Goal: Task Accomplishment & Management: Manage account settings

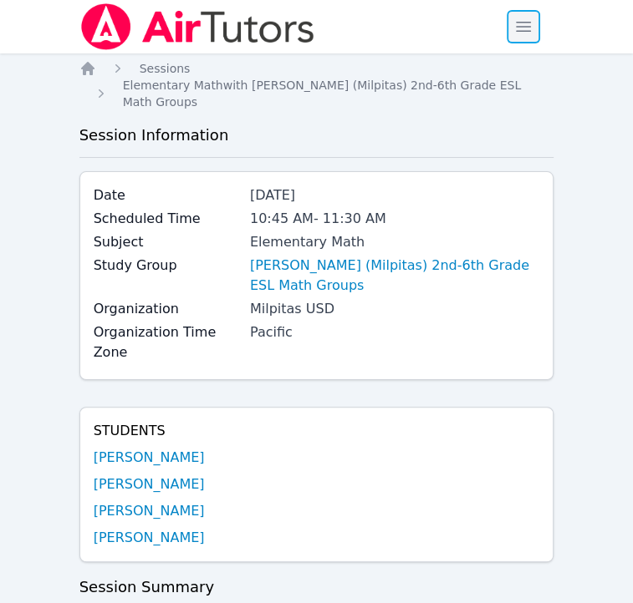
click at [514, 21] on span "button" at bounding box center [523, 26] width 37 height 37
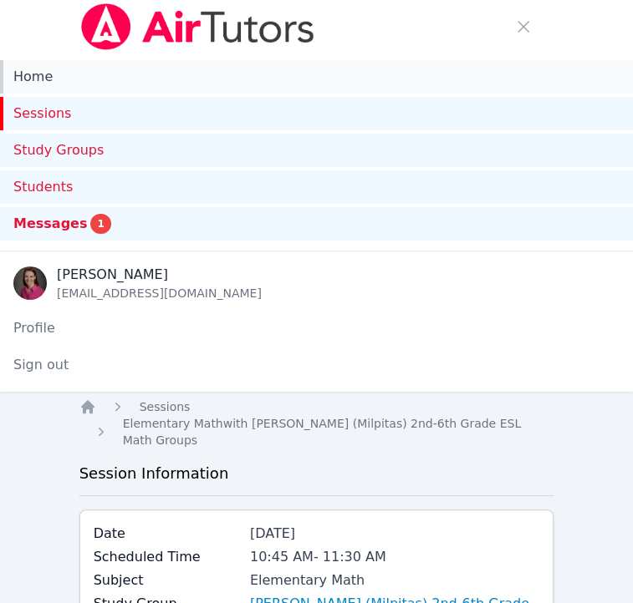
click at [23, 79] on link "Home" at bounding box center [316, 76] width 633 height 33
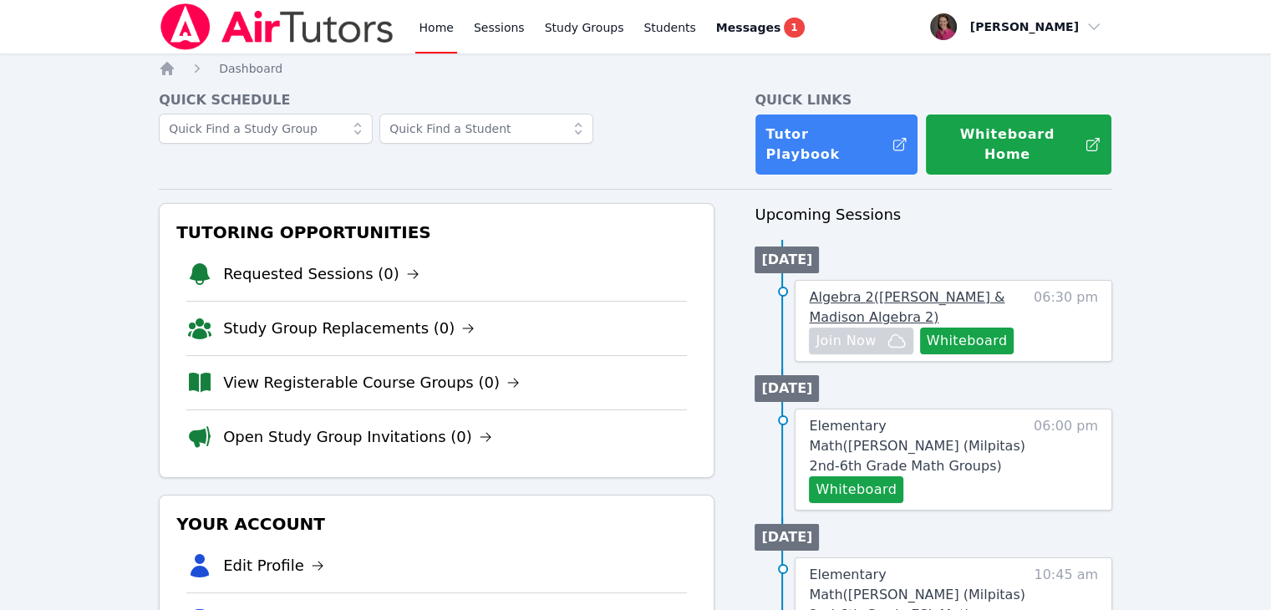
click at [644, 289] on span "Algebra 2 ( Morgan & Madison Algebra 2 )" at bounding box center [907, 307] width 196 height 36
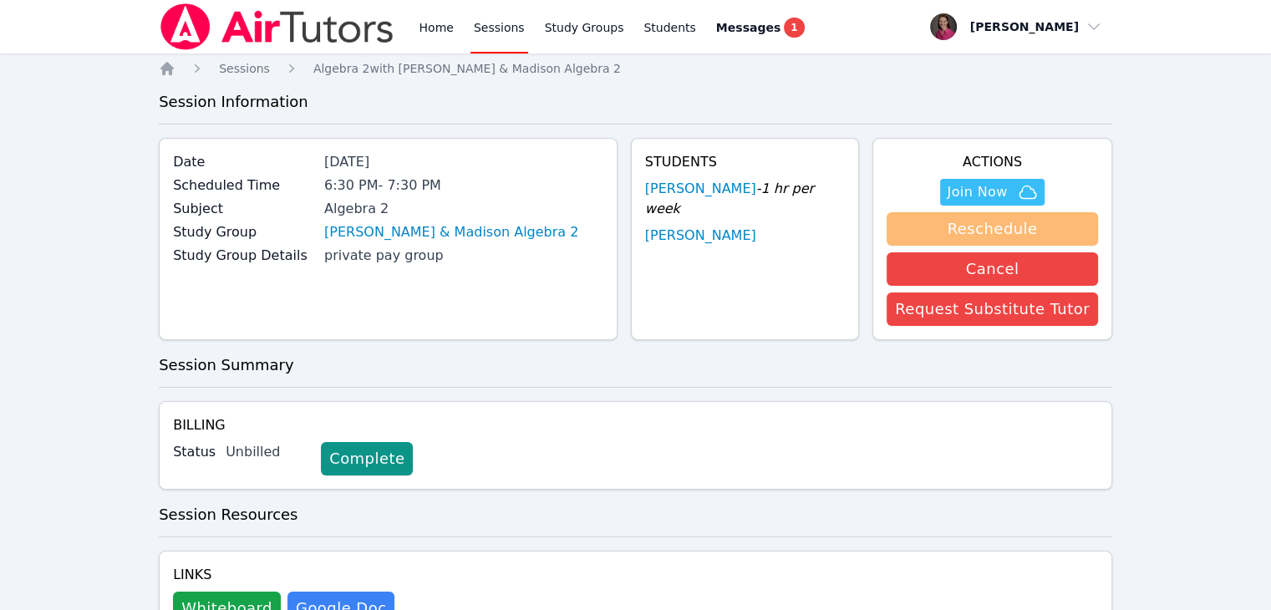
click at [644, 227] on button "Reschedule" at bounding box center [992, 228] width 211 height 33
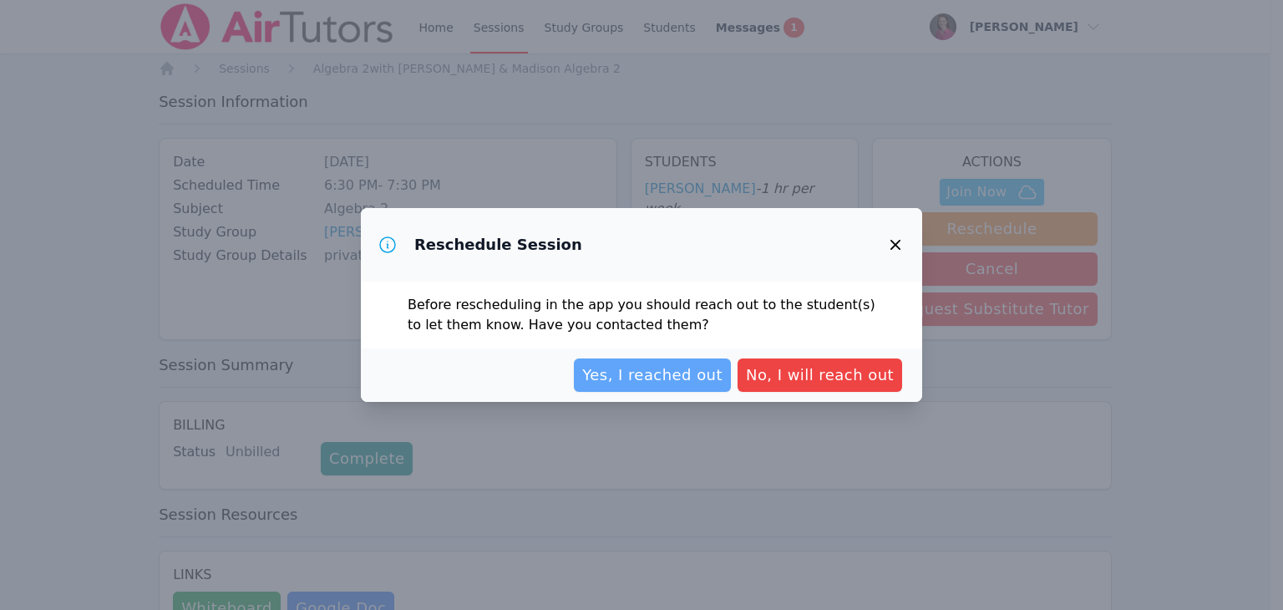
click at [644, 376] on span "Yes, I reached out" at bounding box center [652, 374] width 140 height 23
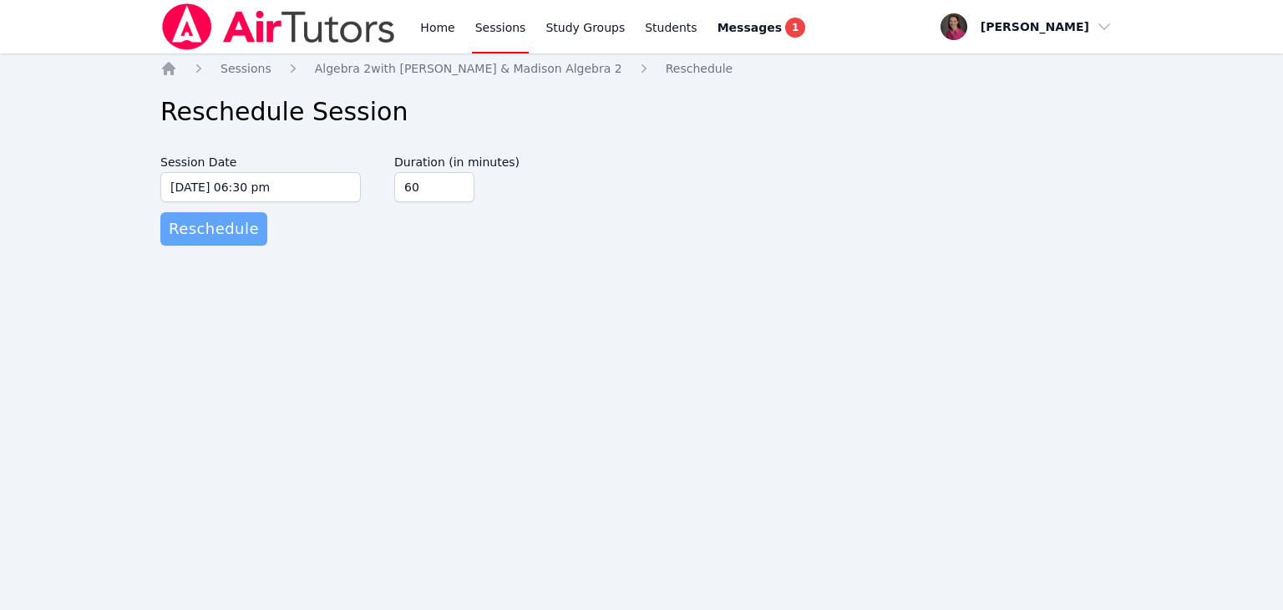
click at [206, 230] on span "Reschedule" at bounding box center [214, 228] width 90 height 23
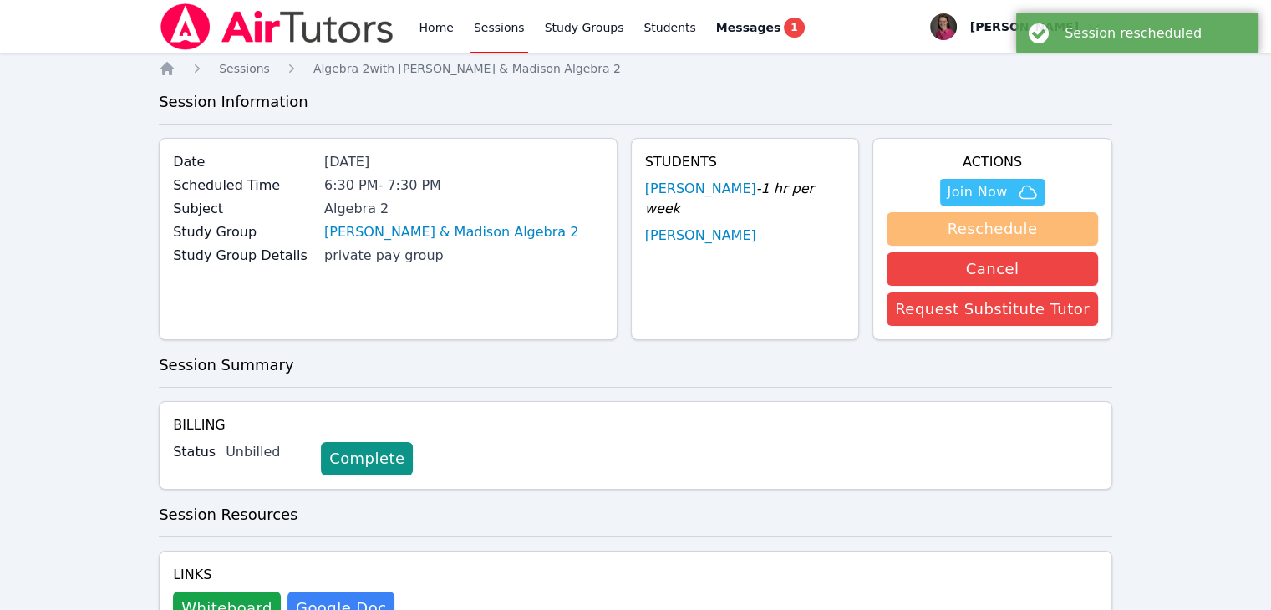
click at [644, 231] on button "Reschedule" at bounding box center [992, 228] width 211 height 33
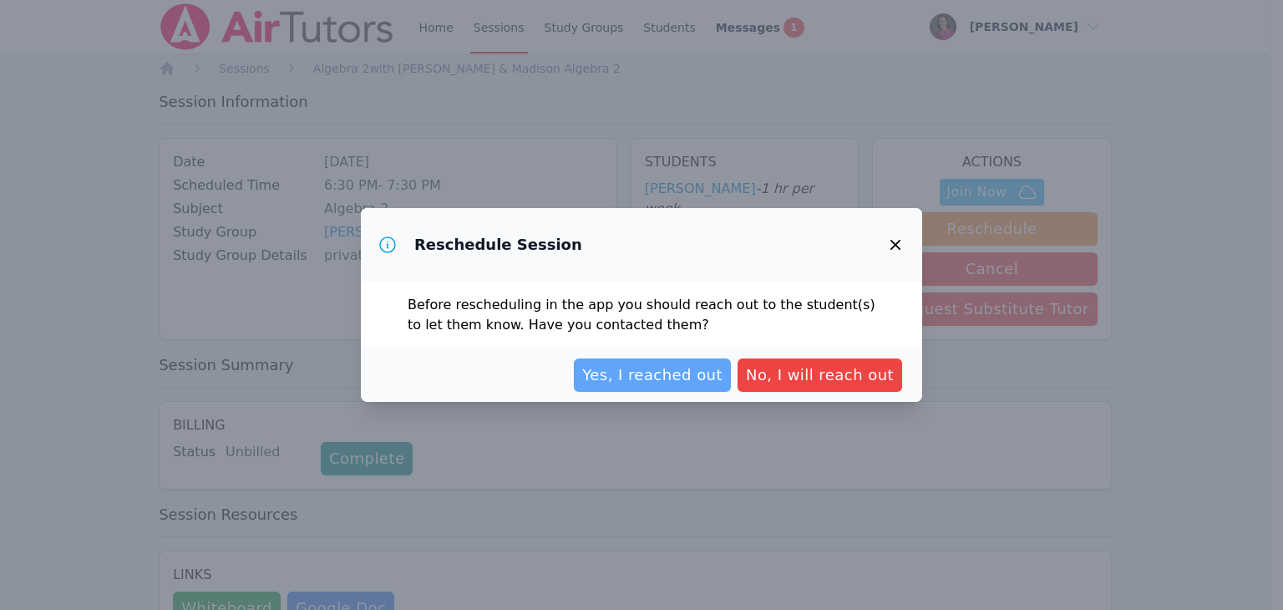
click at [644, 368] on span "Yes, I reached out" at bounding box center [652, 374] width 140 height 23
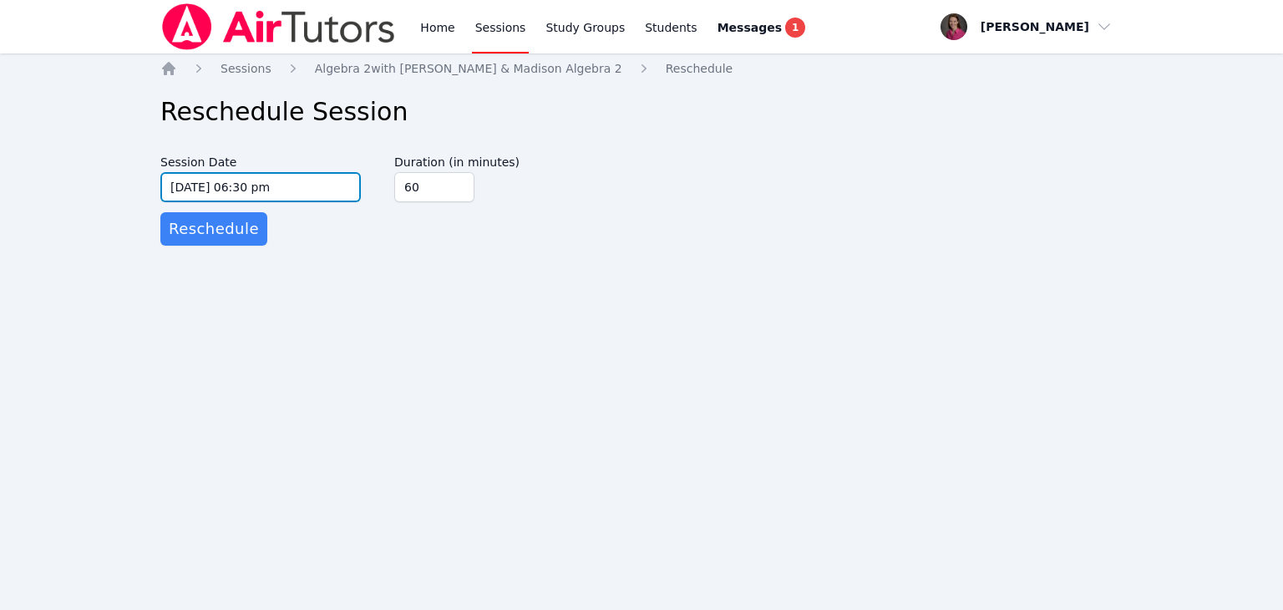
click at [308, 181] on input "10/05/2025 06:30 pm" at bounding box center [260, 187] width 201 height 30
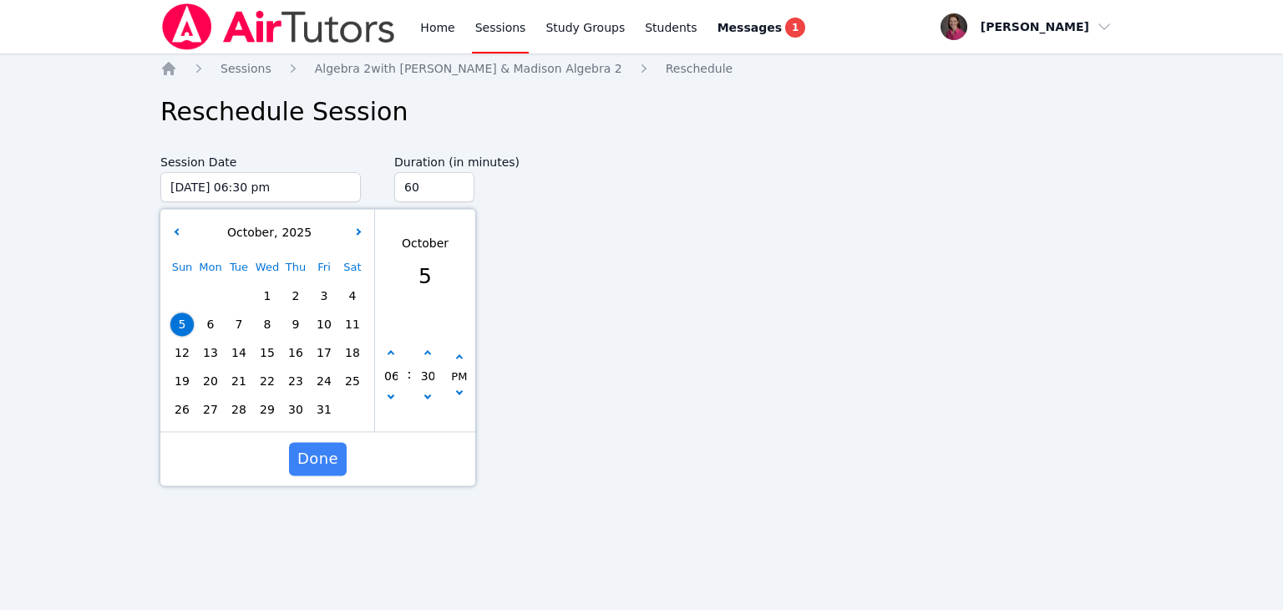
click at [272, 322] on span "8" at bounding box center [267, 324] width 23 height 23
click at [242, 185] on input "10/08/2025 06:30 pm" at bounding box center [260, 187] width 201 height 30
click at [245, 185] on input "10/08/2025 06:30 pm" at bounding box center [260, 187] width 201 height 30
click at [394, 355] on button "button" at bounding box center [391, 354] width 17 height 17
type input "10/08/2025 07:30 pm"
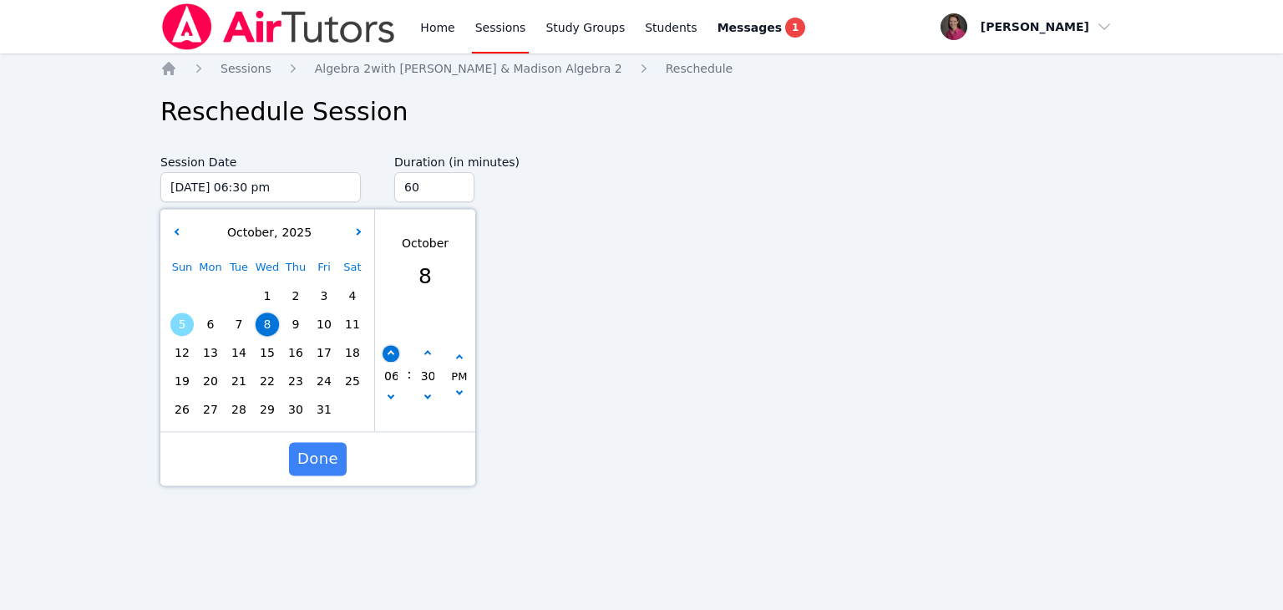
type input "07"
click at [394, 355] on button "button" at bounding box center [391, 354] width 17 height 17
type input "10/08/2025 08:30 pm"
type input "08"
click at [314, 465] on span "Done" at bounding box center [317, 458] width 41 height 23
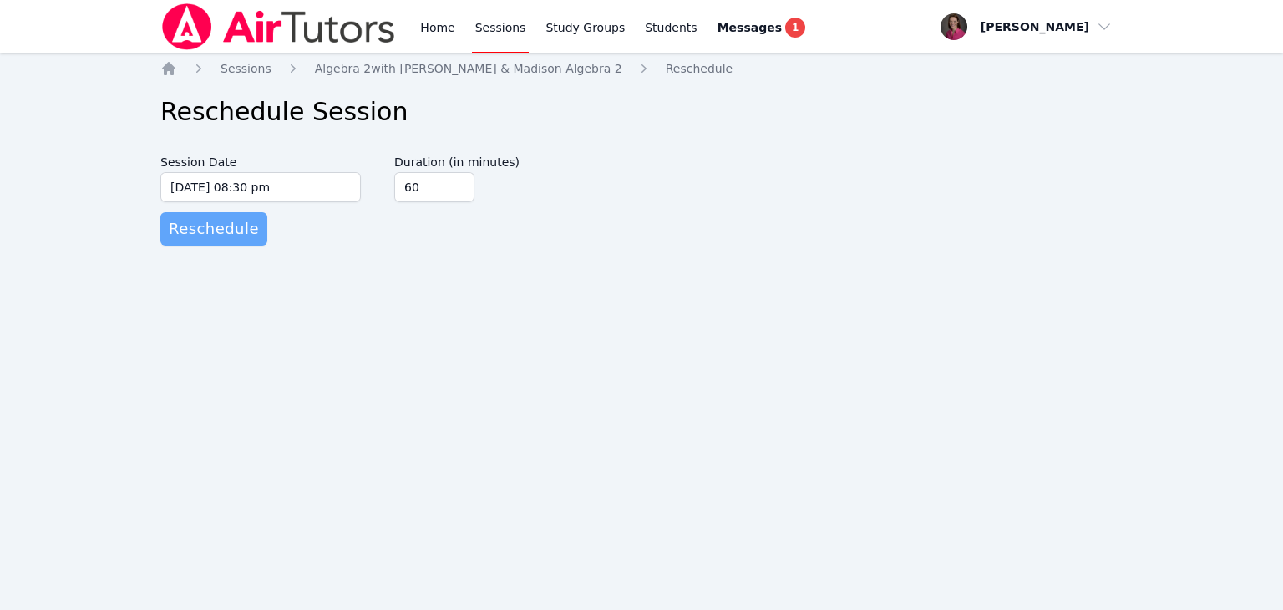
click at [234, 226] on span "Reschedule" at bounding box center [214, 228] width 90 height 23
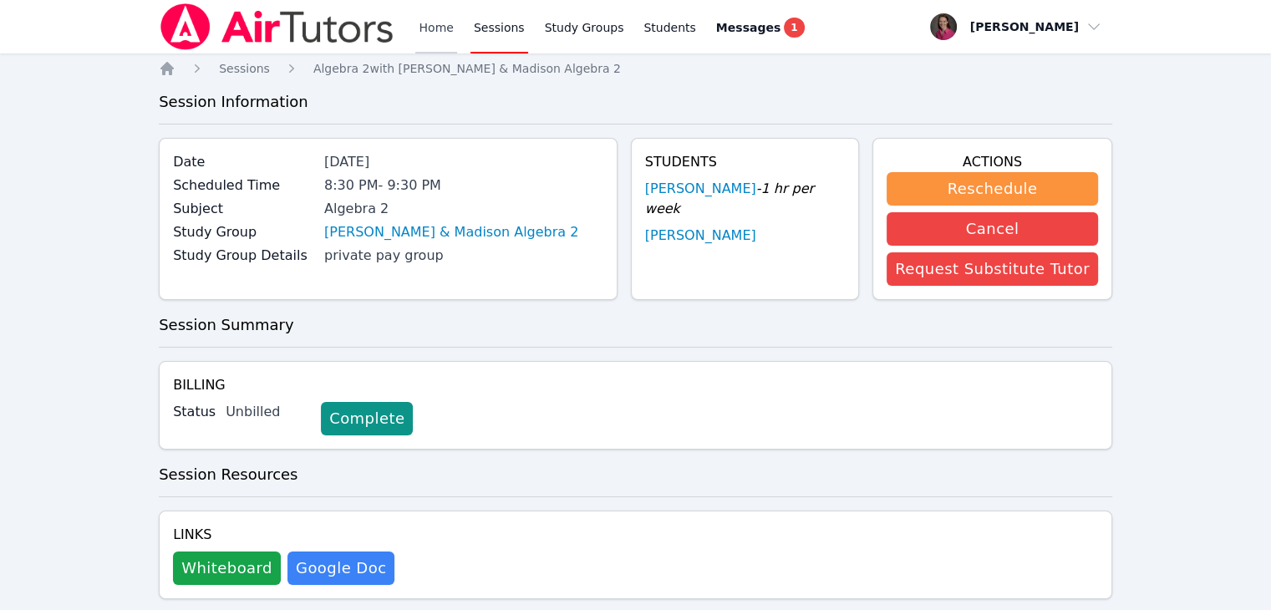
click at [433, 28] on link "Home" at bounding box center [435, 26] width 41 height 53
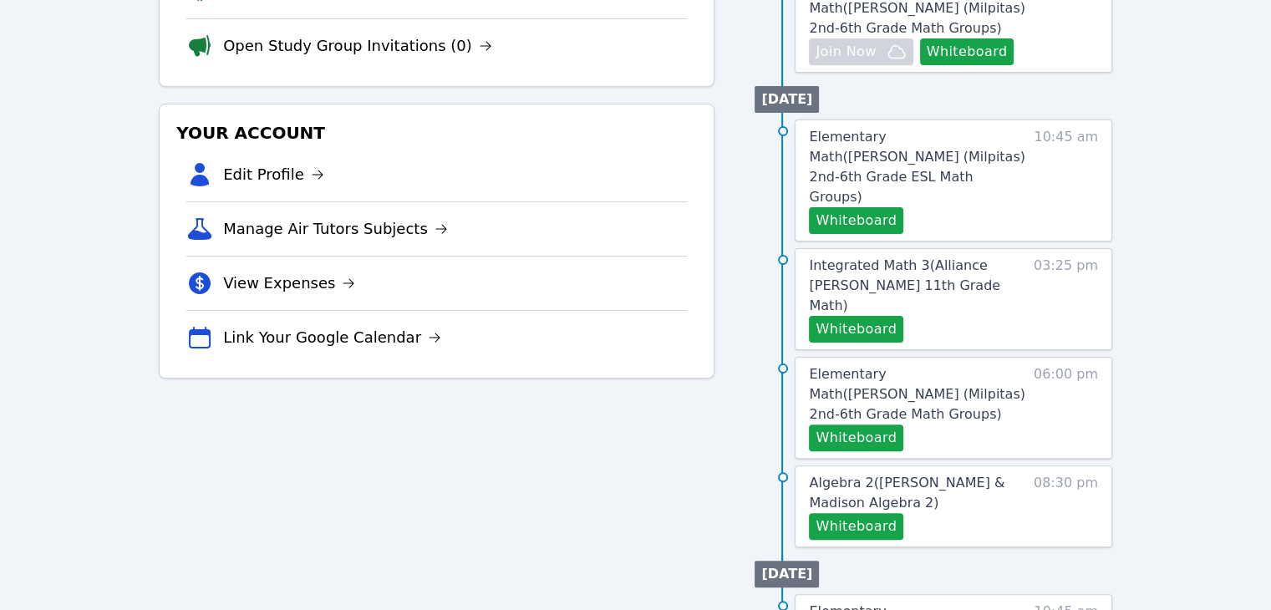
scroll to position [405, 0]
